Goal: Task Accomplishment & Management: Use online tool/utility

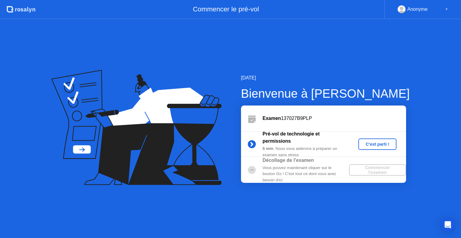
click at [375, 142] on div "C'est parti !" at bounding box center [377, 144] width 33 height 5
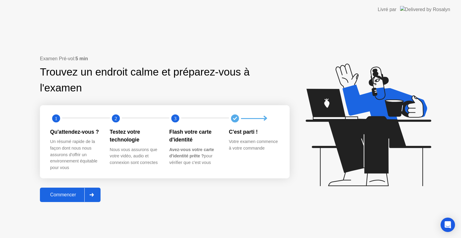
click at [78, 198] on div "Commencer" at bounding box center [63, 194] width 43 height 5
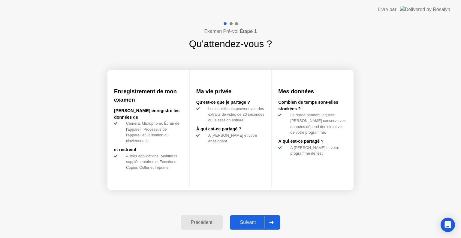
click at [251, 225] on div "Suivant" at bounding box center [248, 222] width 33 height 5
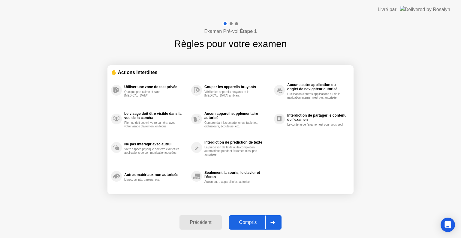
click at [251, 225] on div "Compris" at bounding box center [248, 222] width 35 height 5
select select "Available cameras"
select select "Available speakers"
select select "Available microphones"
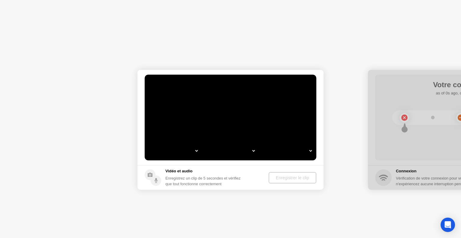
select select "**********"
select select "*******"
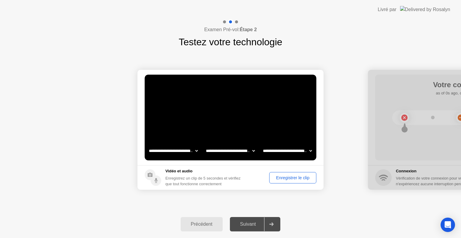
click at [251, 225] on div "Suivant" at bounding box center [248, 224] width 33 height 5
click at [291, 178] on div "Enregistrer le clip" at bounding box center [292, 178] width 43 height 5
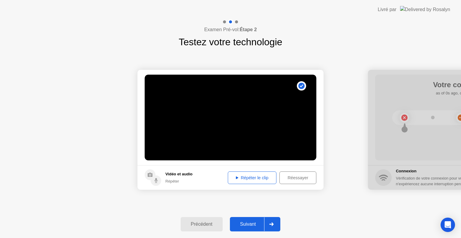
click at [236, 179] on div "Répéter le clip" at bounding box center [252, 178] width 44 height 5
click at [234, 176] on div "Répéter le clip" at bounding box center [252, 178] width 44 height 5
click at [249, 222] on div "Suivant" at bounding box center [248, 224] width 33 height 5
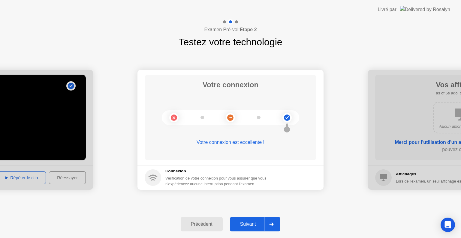
click at [249, 222] on div "Suivant" at bounding box center [248, 224] width 33 height 5
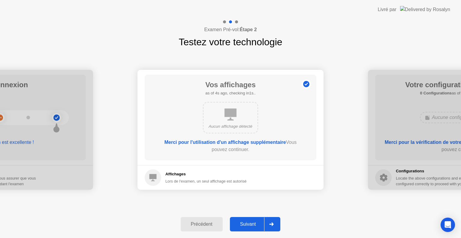
click at [249, 222] on div "Suivant" at bounding box center [248, 224] width 33 height 5
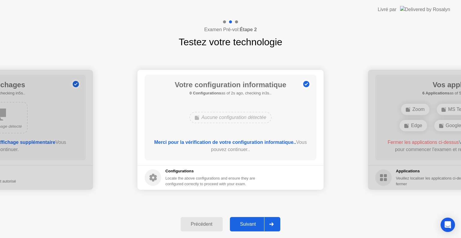
click at [249, 222] on div "Suivant" at bounding box center [248, 224] width 33 height 5
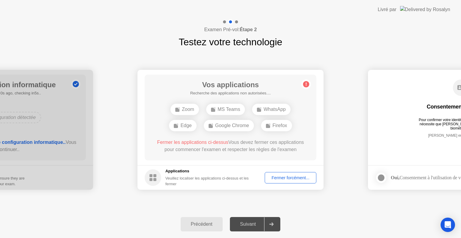
click at [289, 176] on div "Fermer forcément..." at bounding box center [290, 178] width 47 height 5
